Goal: Navigation & Orientation: Find specific page/section

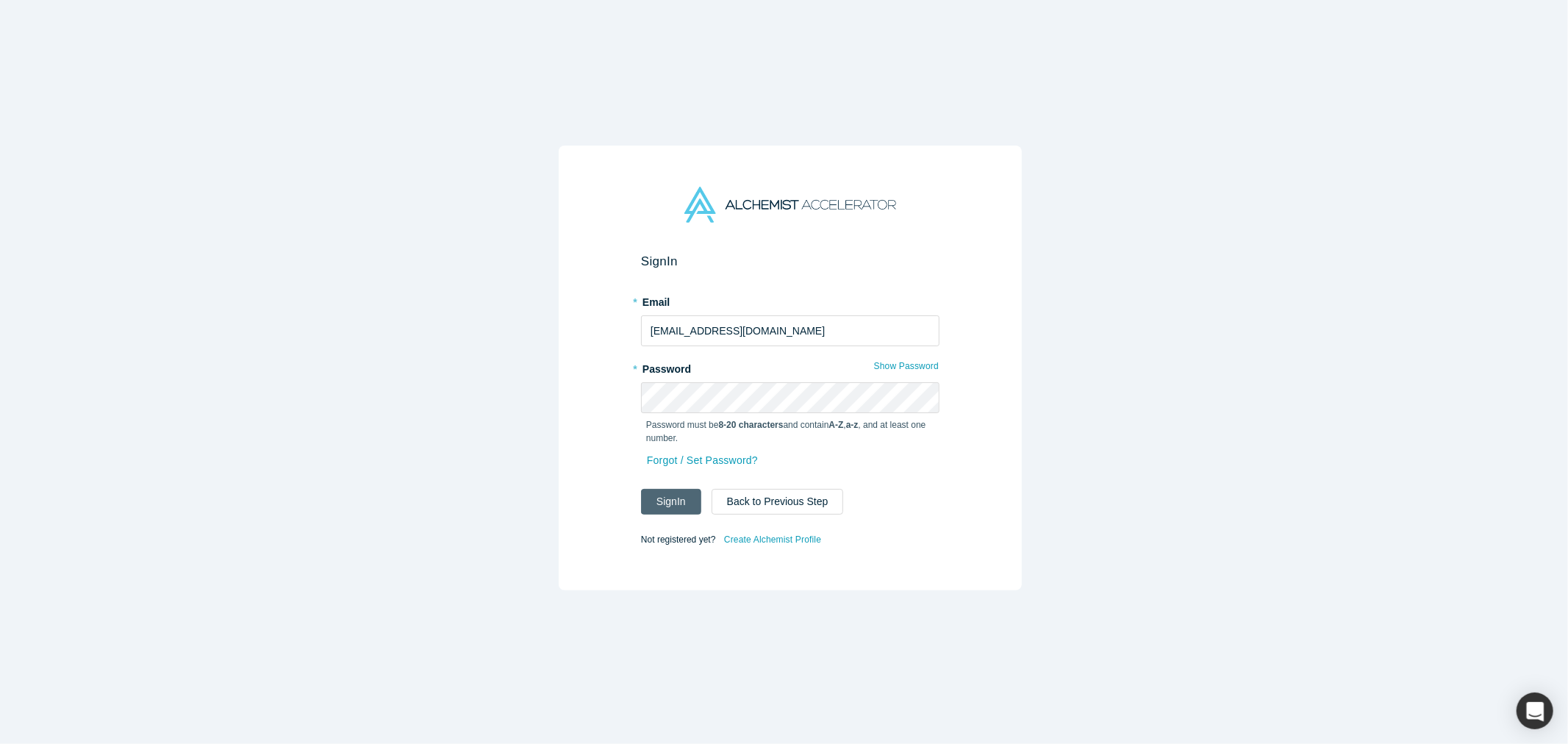
click at [665, 491] on button "Sign In" at bounding box center [671, 502] width 60 height 26
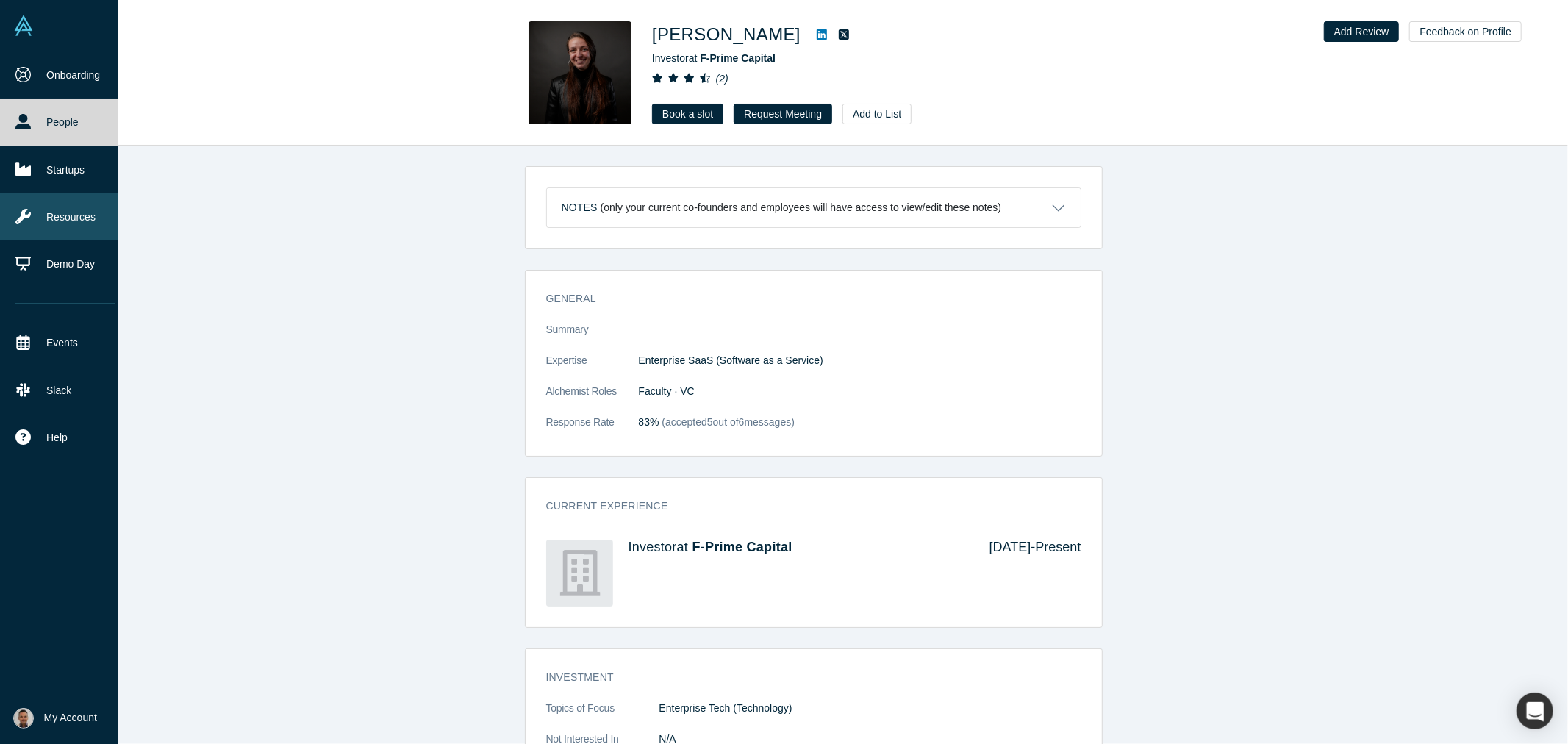
click at [57, 208] on link "Resources" at bounding box center [65, 216] width 131 height 47
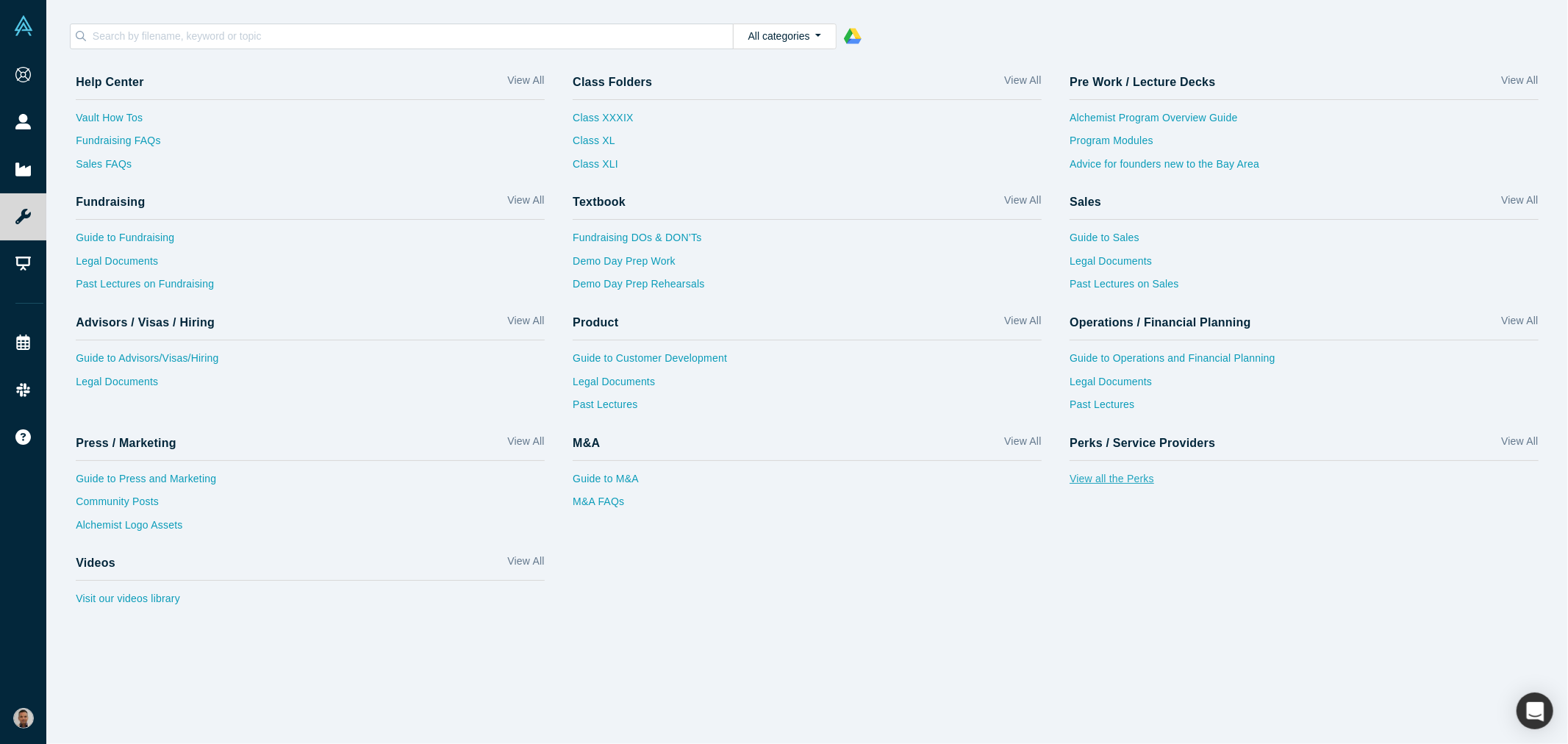
click at [1134, 483] on link "View all the Perks" at bounding box center [1304, 483] width 469 height 23
